Goal: Communication & Community: Connect with others

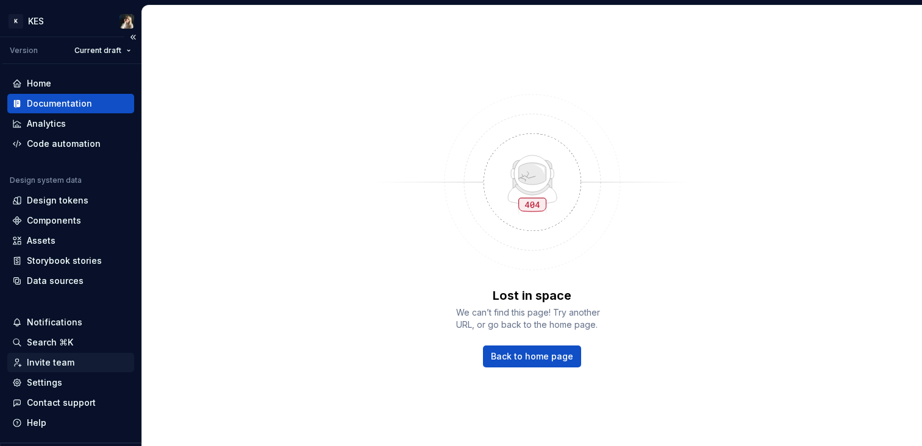
click at [45, 366] on div "Invite team" at bounding box center [51, 363] width 48 height 12
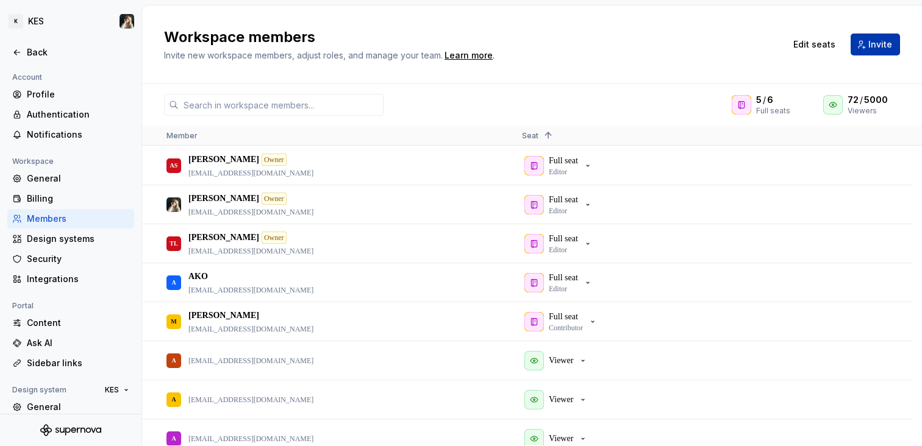
click at [882, 48] on span "Invite" at bounding box center [880, 44] width 24 height 12
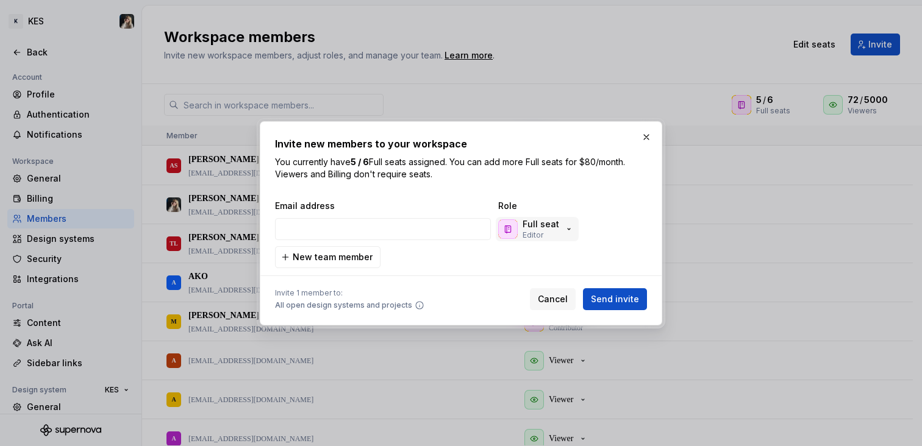
click at [559, 232] on div "Full seat Editor" at bounding box center [536, 229] width 76 height 22
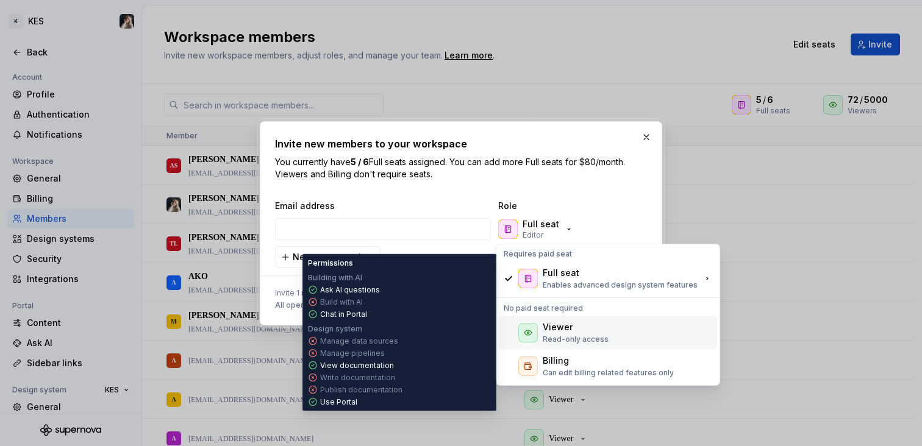
click at [629, 333] on div "Viewer Read-only access" at bounding box center [608, 332] width 218 height 33
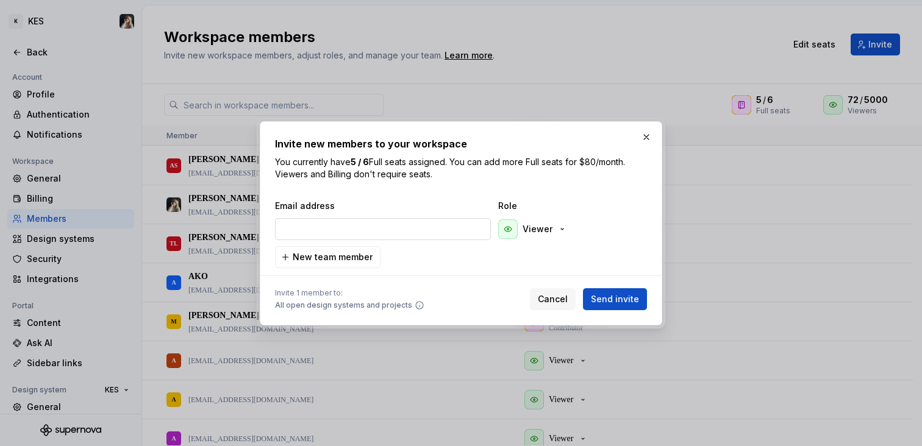
click at [422, 229] on input "email" at bounding box center [383, 229] width 216 height 22
paste input "[EMAIL_ADDRESS][DOMAIN_NAME]"
type input "[EMAIL_ADDRESS][DOMAIN_NAME]"
click at [617, 304] on span "Send invite" at bounding box center [615, 299] width 48 height 12
